Goal: Find contact information: Find contact information

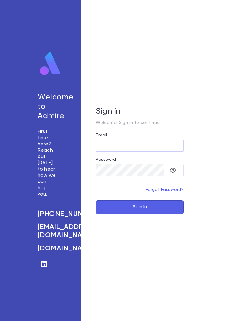
type input "**********"
click at [139, 214] on button "Sign In" at bounding box center [140, 207] width 88 height 14
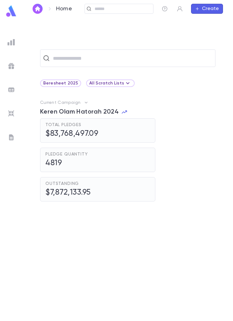
click at [134, 10] on input "text" at bounding box center [122, 9] width 58 height 6
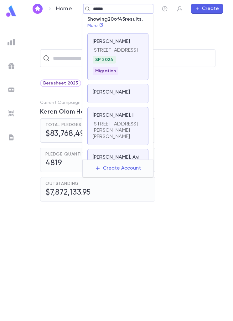
click at [98, 25] on link "More" at bounding box center [95, 25] width 16 height 4
type input "******"
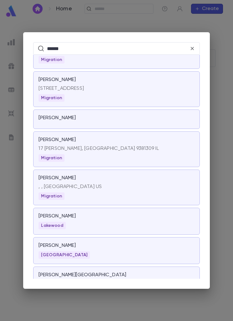
scroll to position [1202, 0]
click at [153, 251] on div "[GEOGRAPHIC_DATA]" at bounding box center [115, 255] width 155 height 8
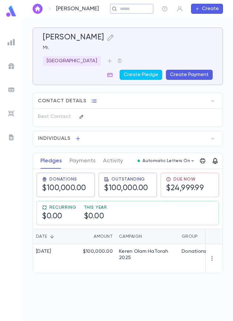
click at [215, 98] on icon "button" at bounding box center [212, 101] width 6 height 6
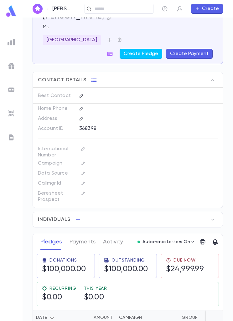
scroll to position [21, 0]
click at [174, 212] on div "Individuals" at bounding box center [127, 219] width 189 height 15
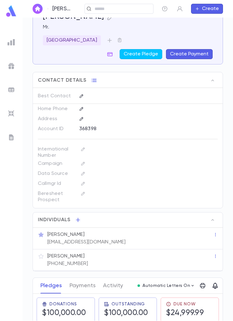
click at [107, 252] on div "[PERSON_NAME] [PHONE_NUMBER]" at bounding box center [129, 259] width 167 height 15
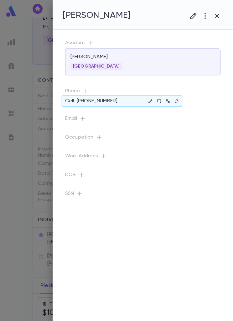
click at [179, 99] on button "button" at bounding box center [177, 101] width 8 height 8
